Goal: Information Seeking & Learning: Learn about a topic

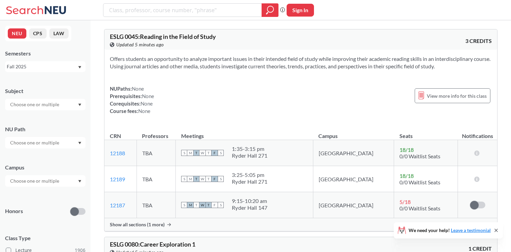
click at [43, 138] on div at bounding box center [45, 142] width 80 height 11
click at [46, 174] on span "Creative Express/Innov" at bounding box center [34, 176] width 50 height 7
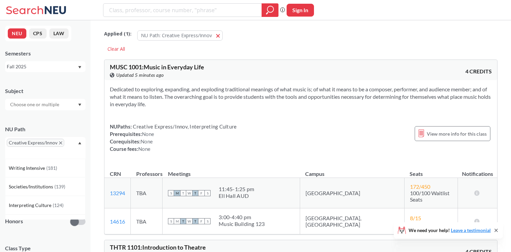
click at [63, 119] on div "NU Path Creative Express/Innov Writing Intensive ( 181 ) Societies/Institutions…" at bounding box center [45, 139] width 80 height 40
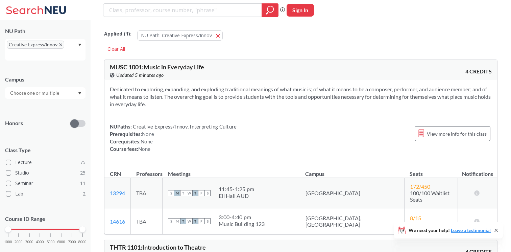
click at [78, 119] on div at bounding box center [77, 119] width 15 height 24
click at [78, 123] on span at bounding box center [74, 123] width 8 height 8
click at [70, 107] on input "checkbox" at bounding box center [70, 107] width 0 height 0
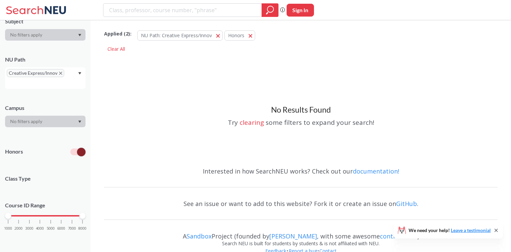
click at [78, 147] on div at bounding box center [77, 147] width 15 height 24
click at [78, 150] on span at bounding box center [81, 152] width 8 height 8
click at [70, 135] on input "checkbox" at bounding box center [70, 135] width 0 height 0
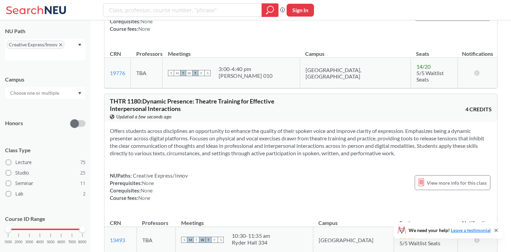
scroll to position [3451, 0]
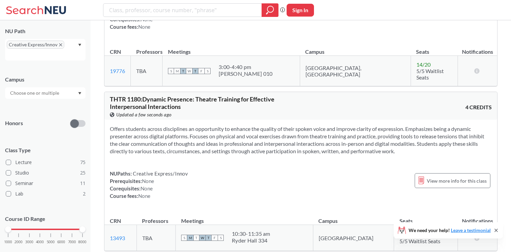
click at [77, 91] on div at bounding box center [45, 92] width 80 height 11
click at [64, 101] on div "Boston ( 103 )" at bounding box center [45, 108] width 80 height 19
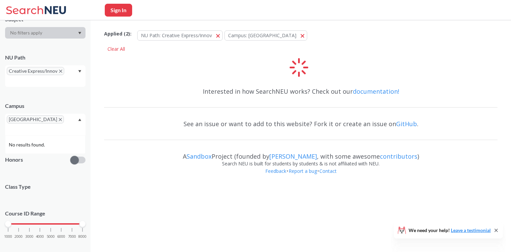
scroll to position [98, 0]
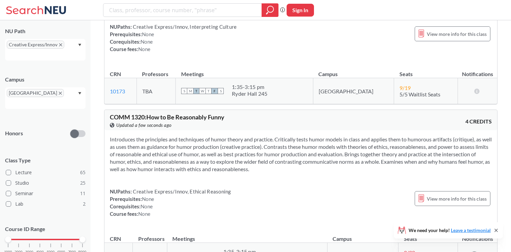
scroll to position [5470, 0]
